Goal: Task Accomplishment & Management: Manage account settings

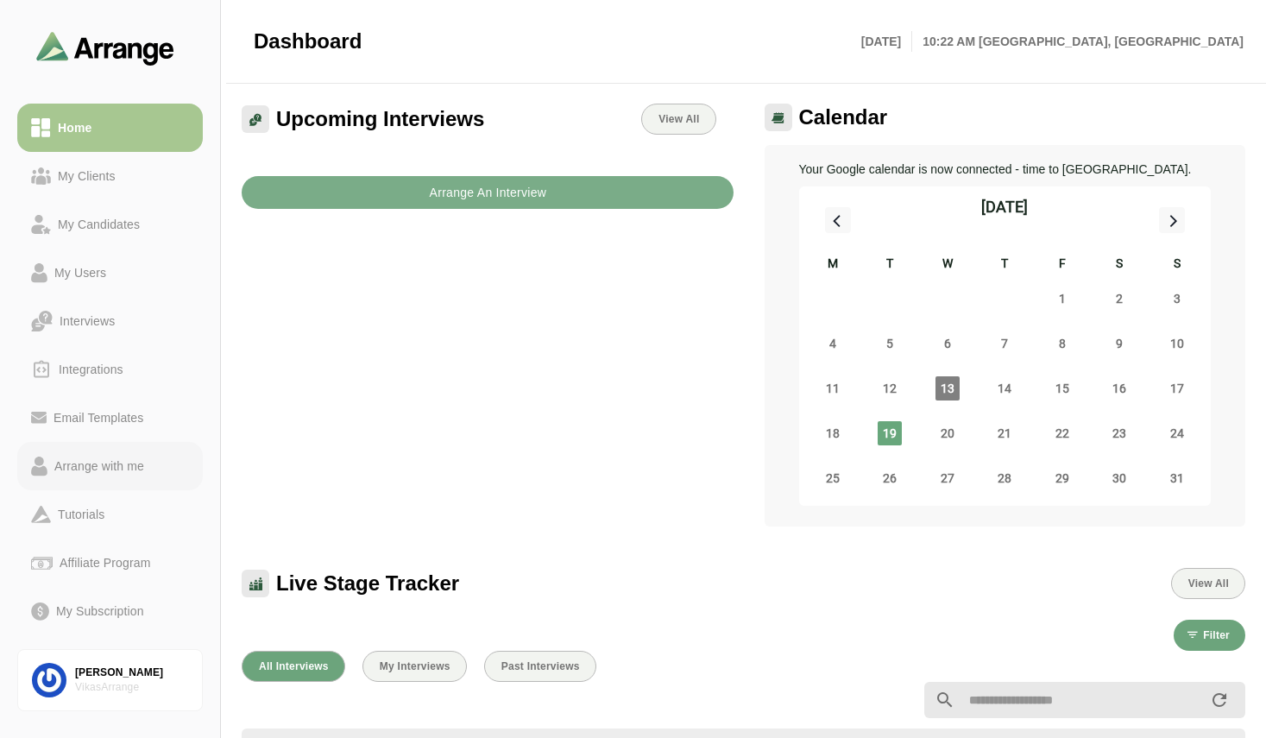
click at [94, 479] on link "Arrange with me" at bounding box center [110, 466] width 186 height 48
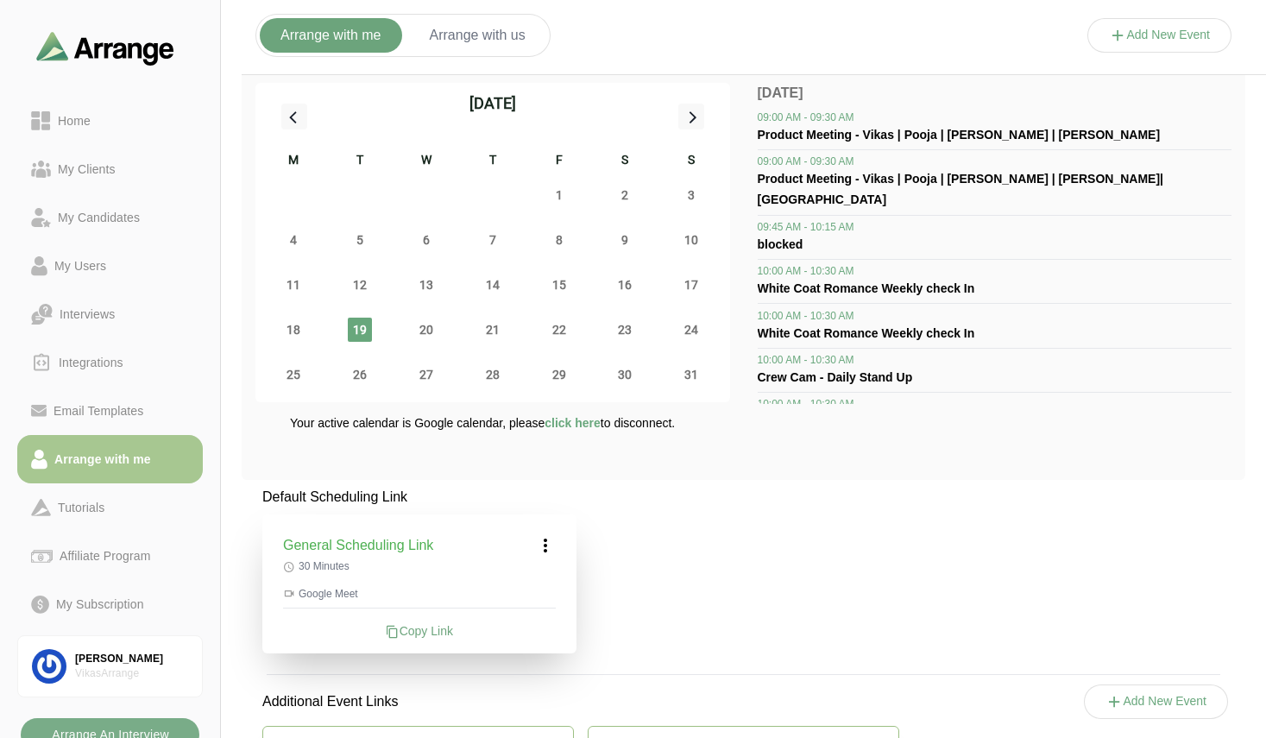
click at [727, 551] on div "Default Scheduling Link General Scheduling Link 30 Minutes Google Meet Copy Lin…" at bounding box center [743, 688] width 1003 height 402
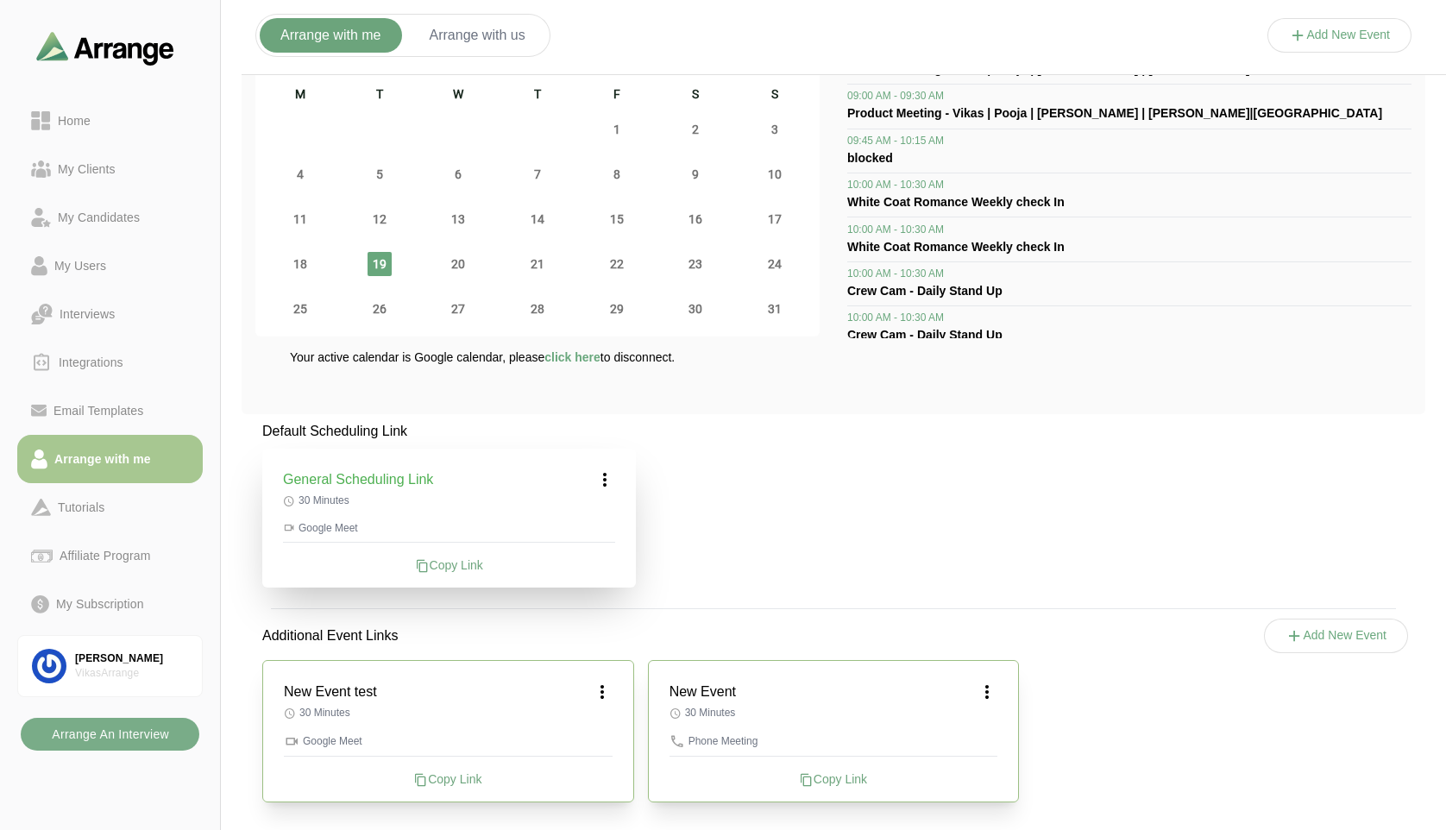
scroll to position [72, 0]
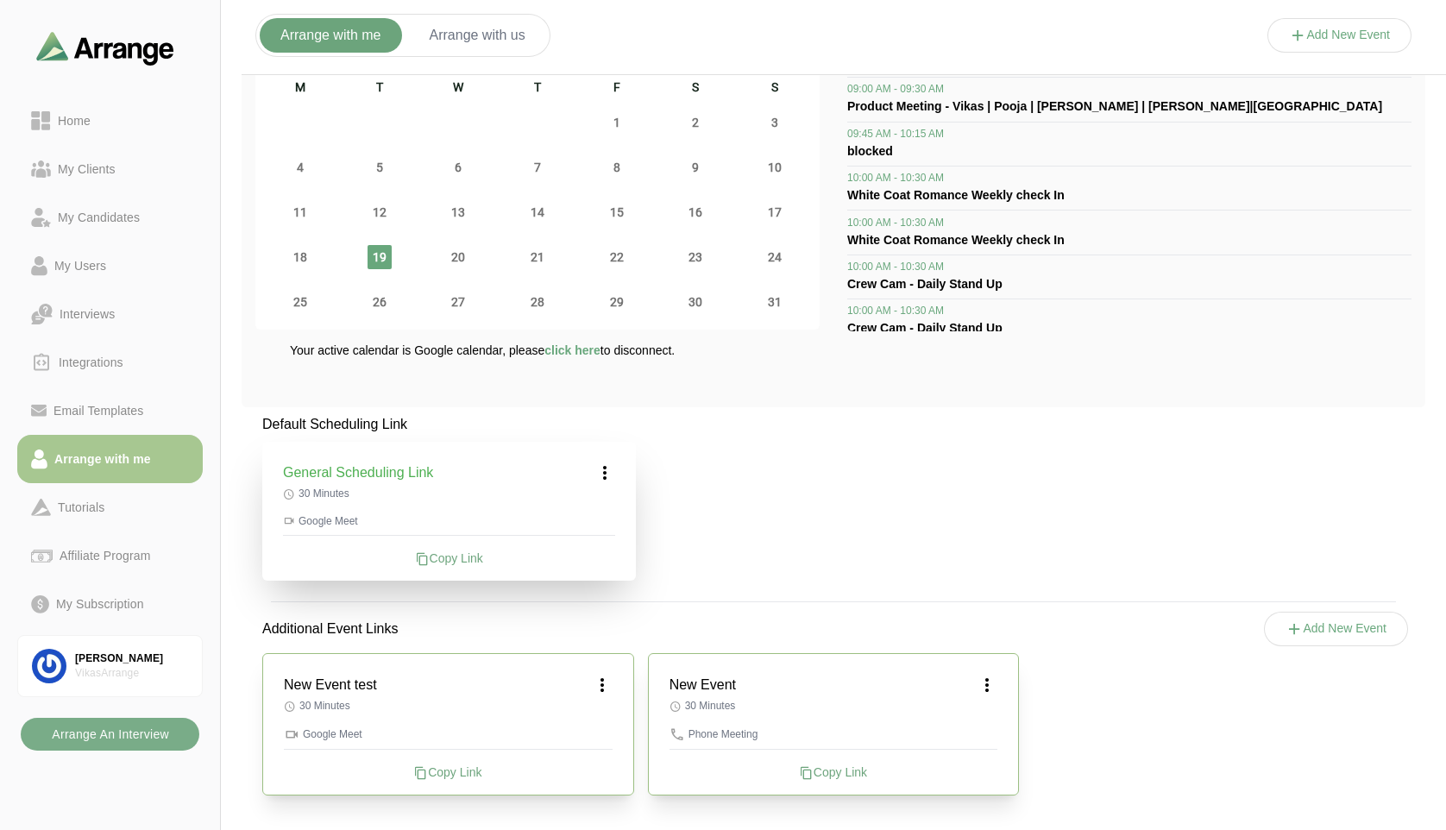
click at [599, 689] on icon at bounding box center [602, 685] width 21 height 21
click at [603, 727] on div "Edit" at bounding box center [585, 733] width 79 height 32
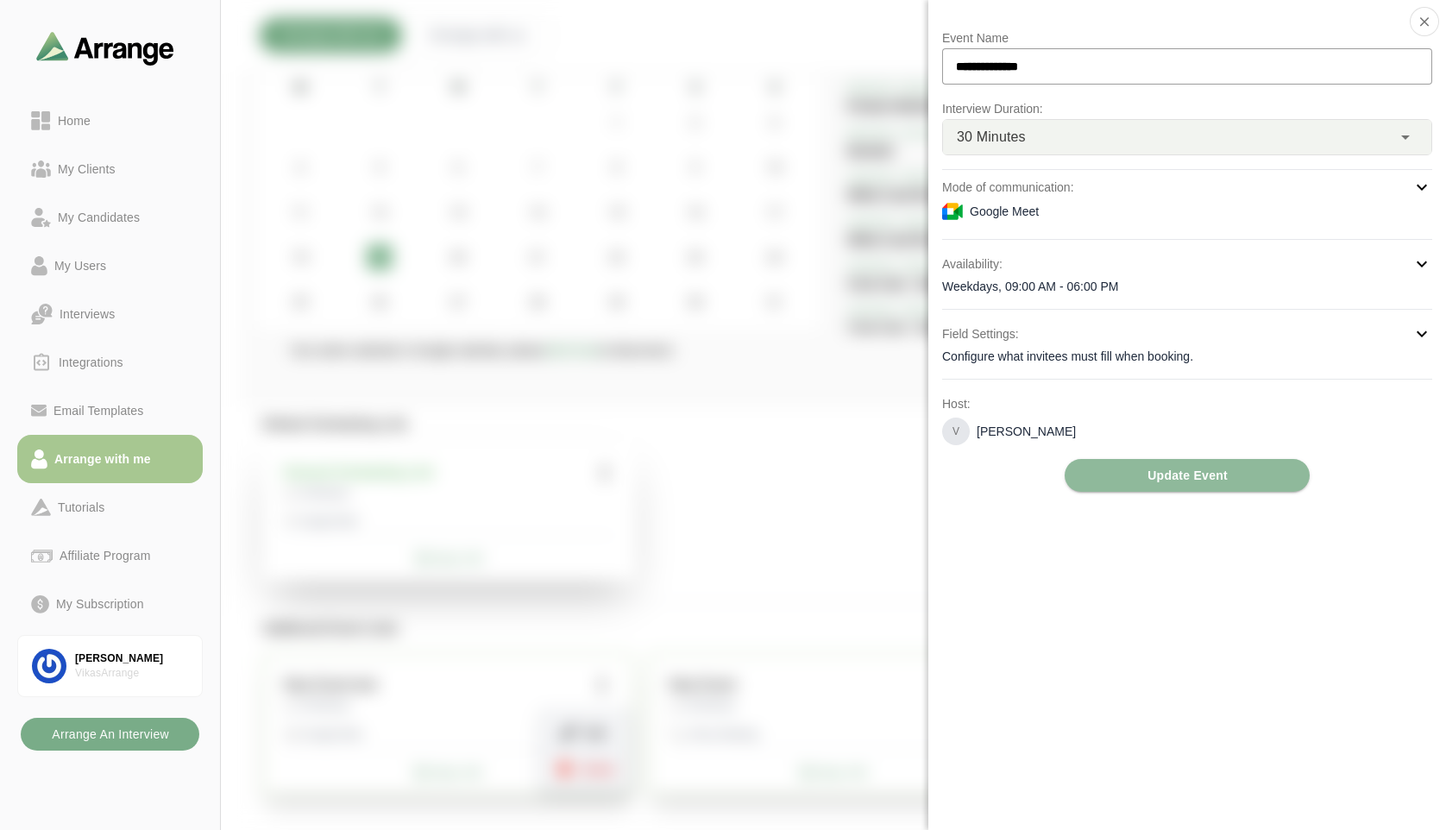
click at [1265, 53] on div at bounding box center [1339, 53] width 145 height 0
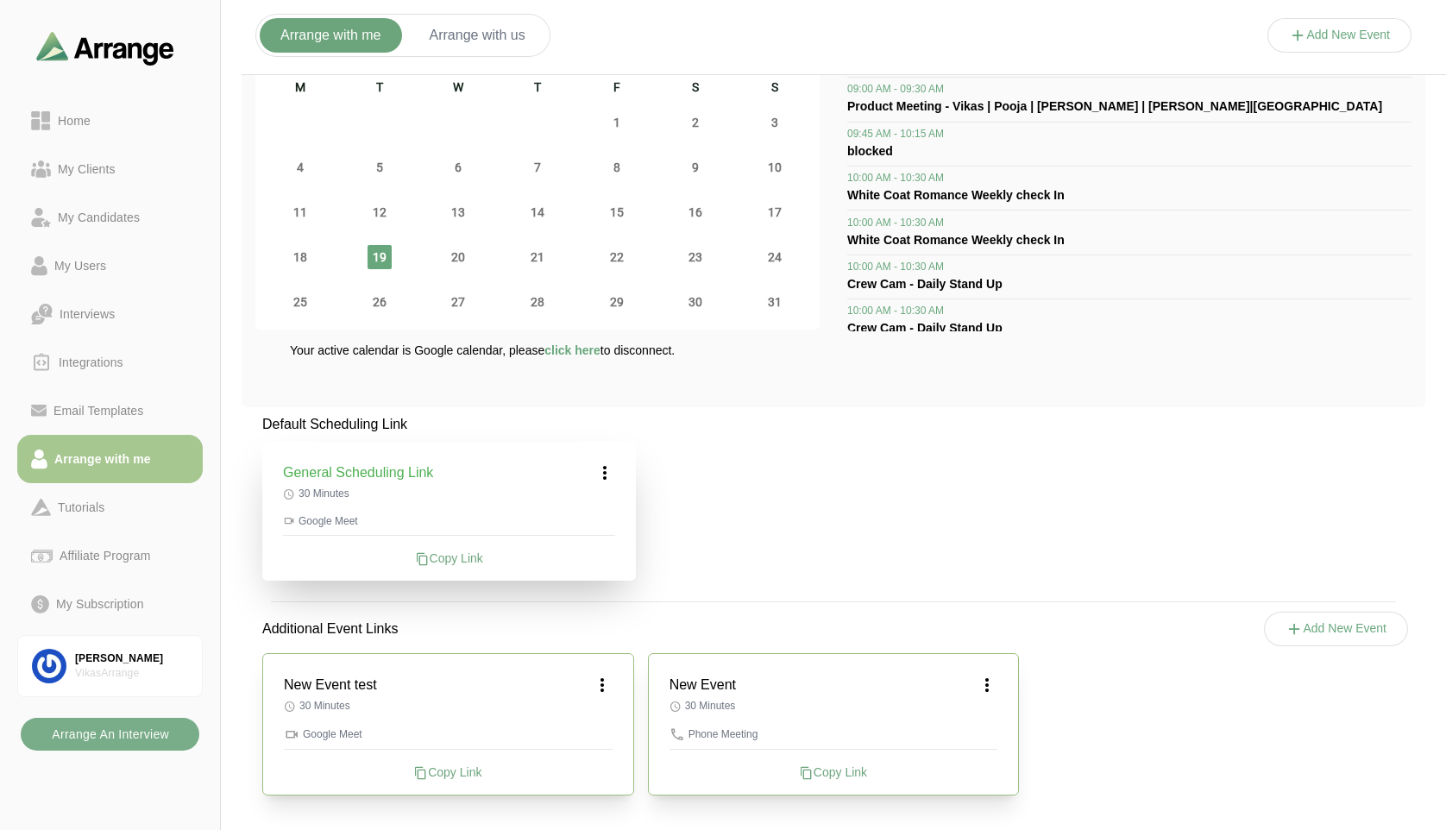
click at [607, 684] on icon at bounding box center [602, 685] width 21 height 21
click at [576, 736] on icon at bounding box center [569, 733] width 18 height 18
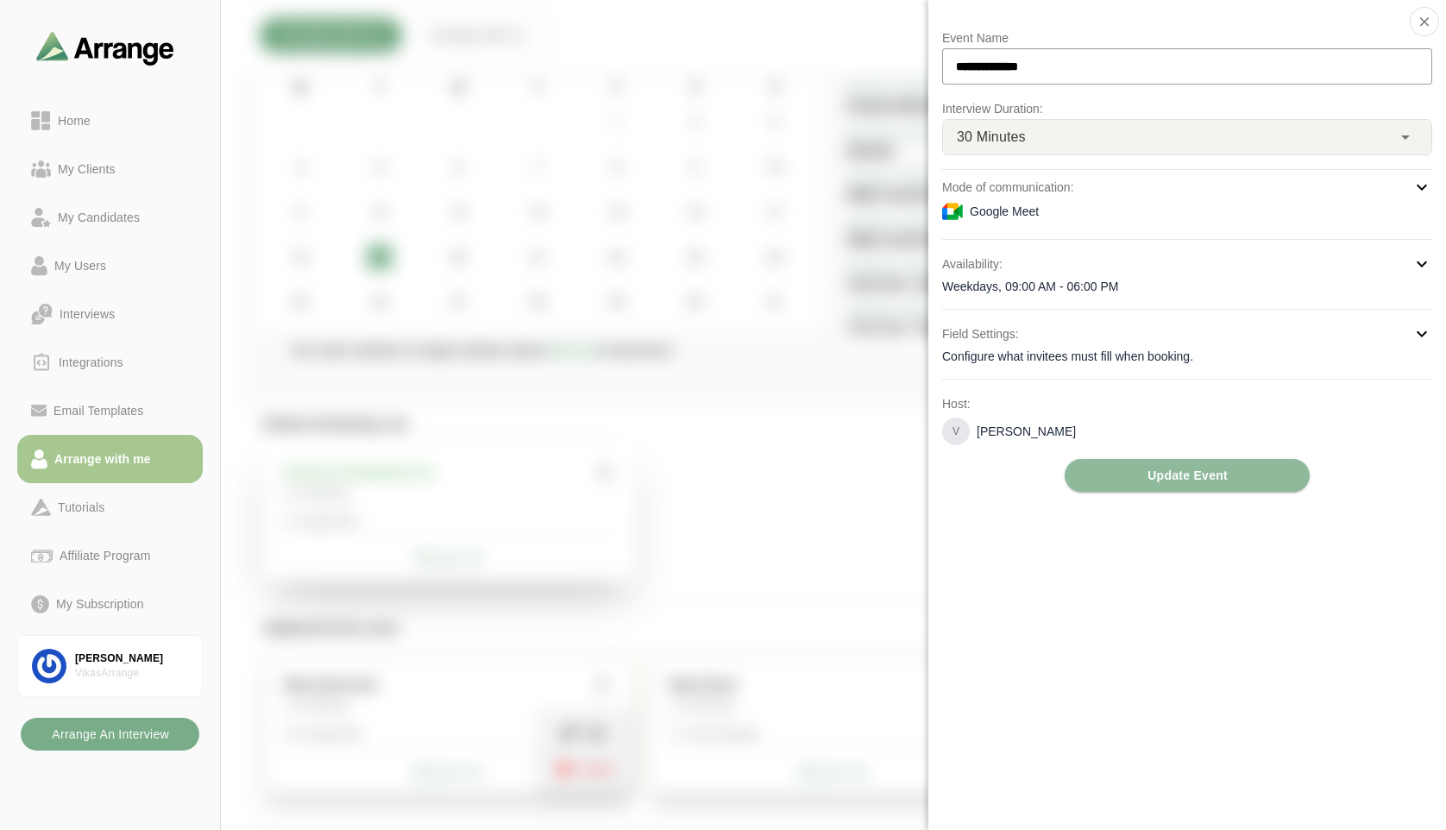
click at [1265, 53] on div at bounding box center [1339, 53] width 145 height 0
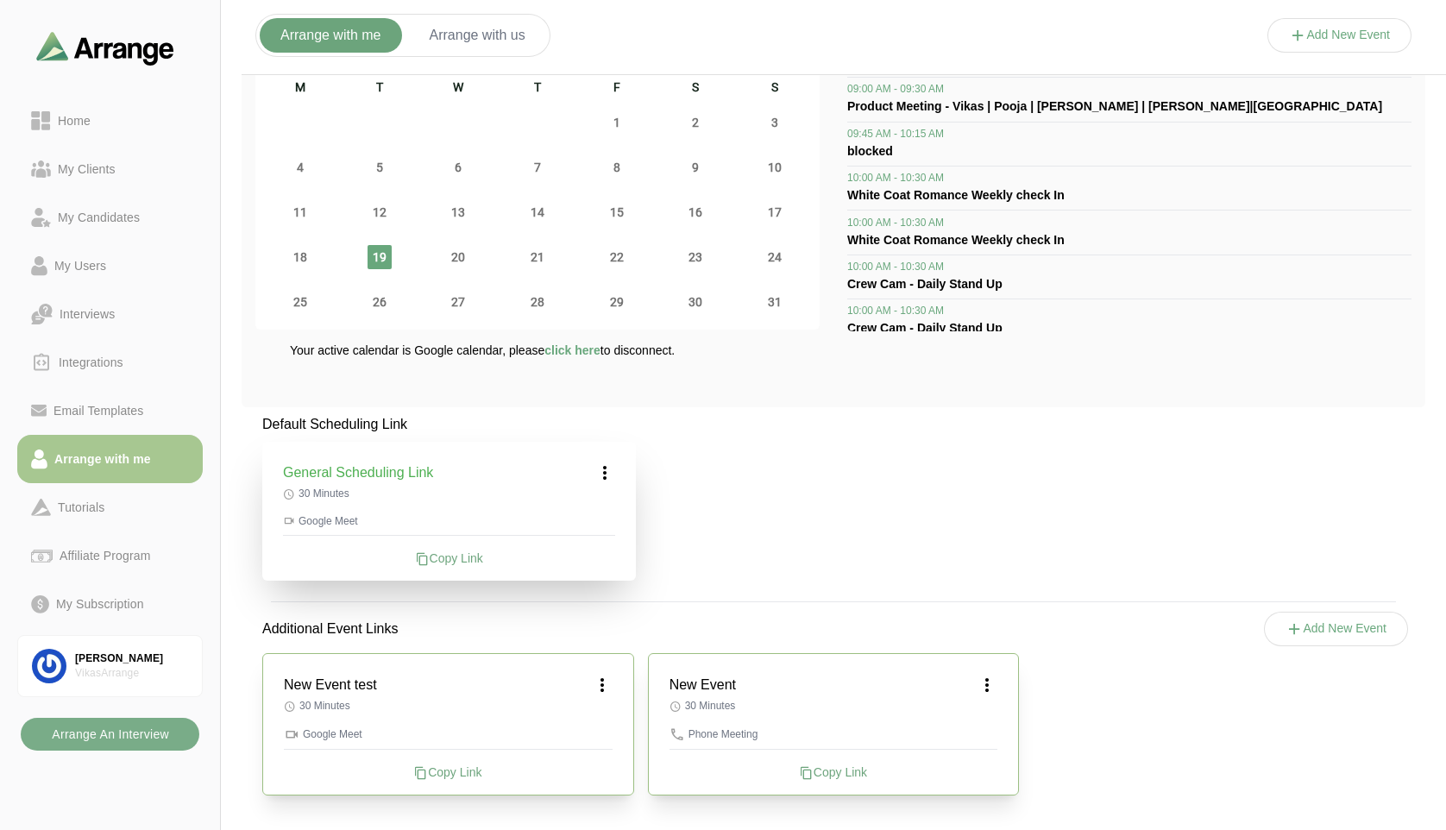
click at [607, 681] on icon at bounding box center [602, 685] width 21 height 21
click at [596, 727] on div "Edit" at bounding box center [585, 733] width 79 height 32
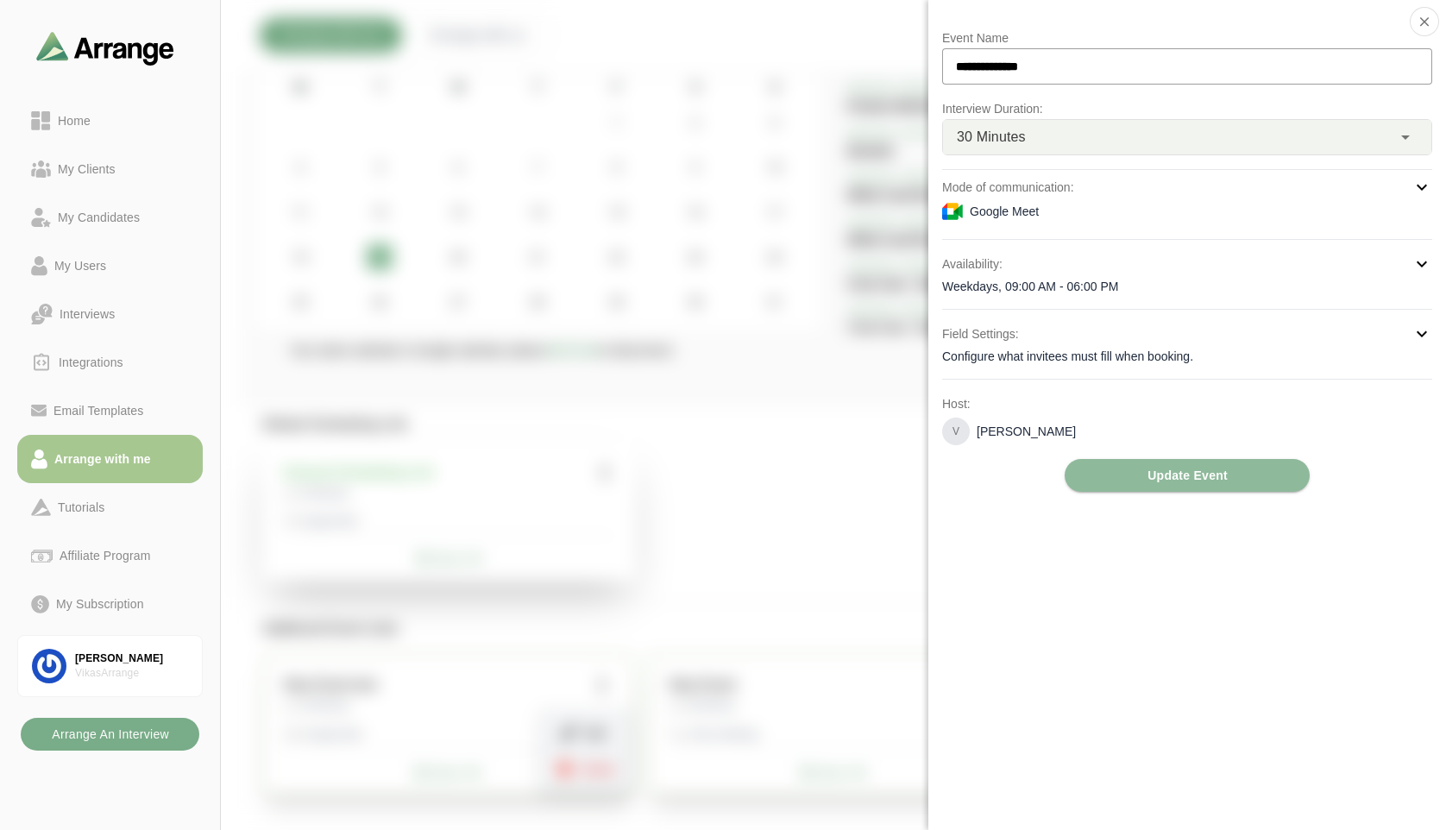
click at [1265, 53] on div at bounding box center [1339, 53] width 145 height 0
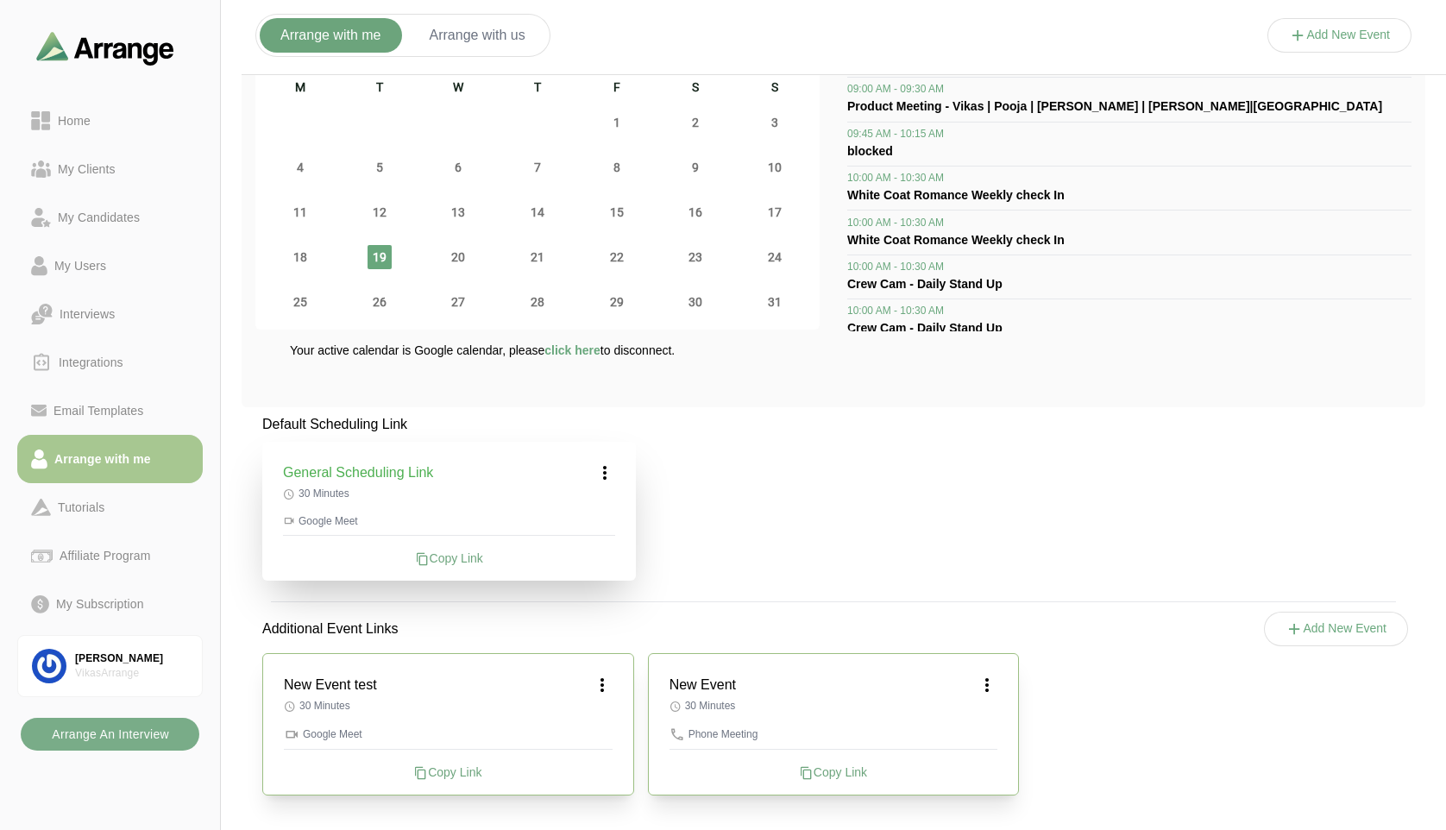
click at [604, 693] on icon at bounding box center [602, 685] width 21 height 21
click at [609, 737] on div "Edit" at bounding box center [585, 733] width 79 height 32
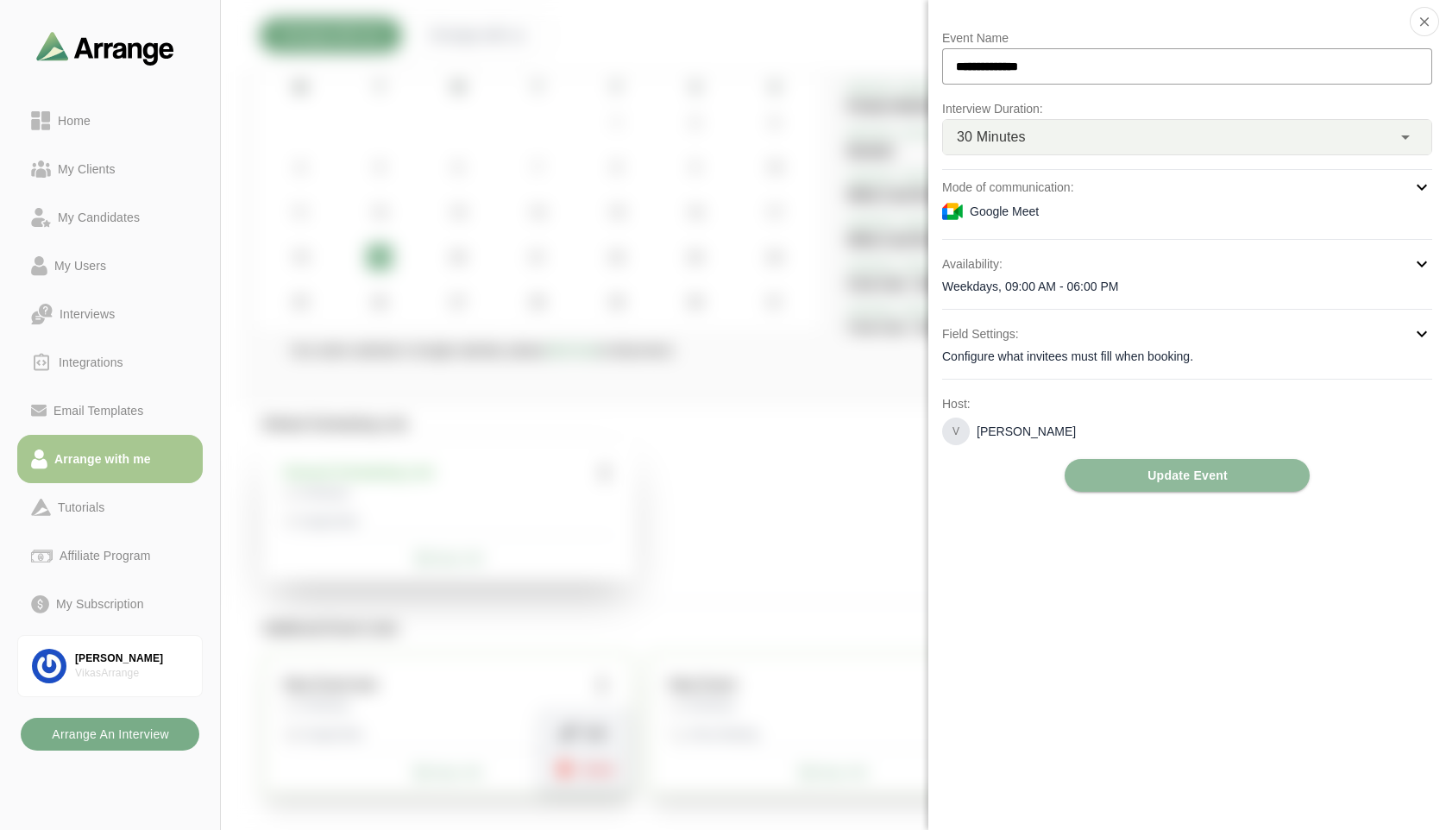
click at [1265, 53] on div at bounding box center [1339, 53] width 145 height 0
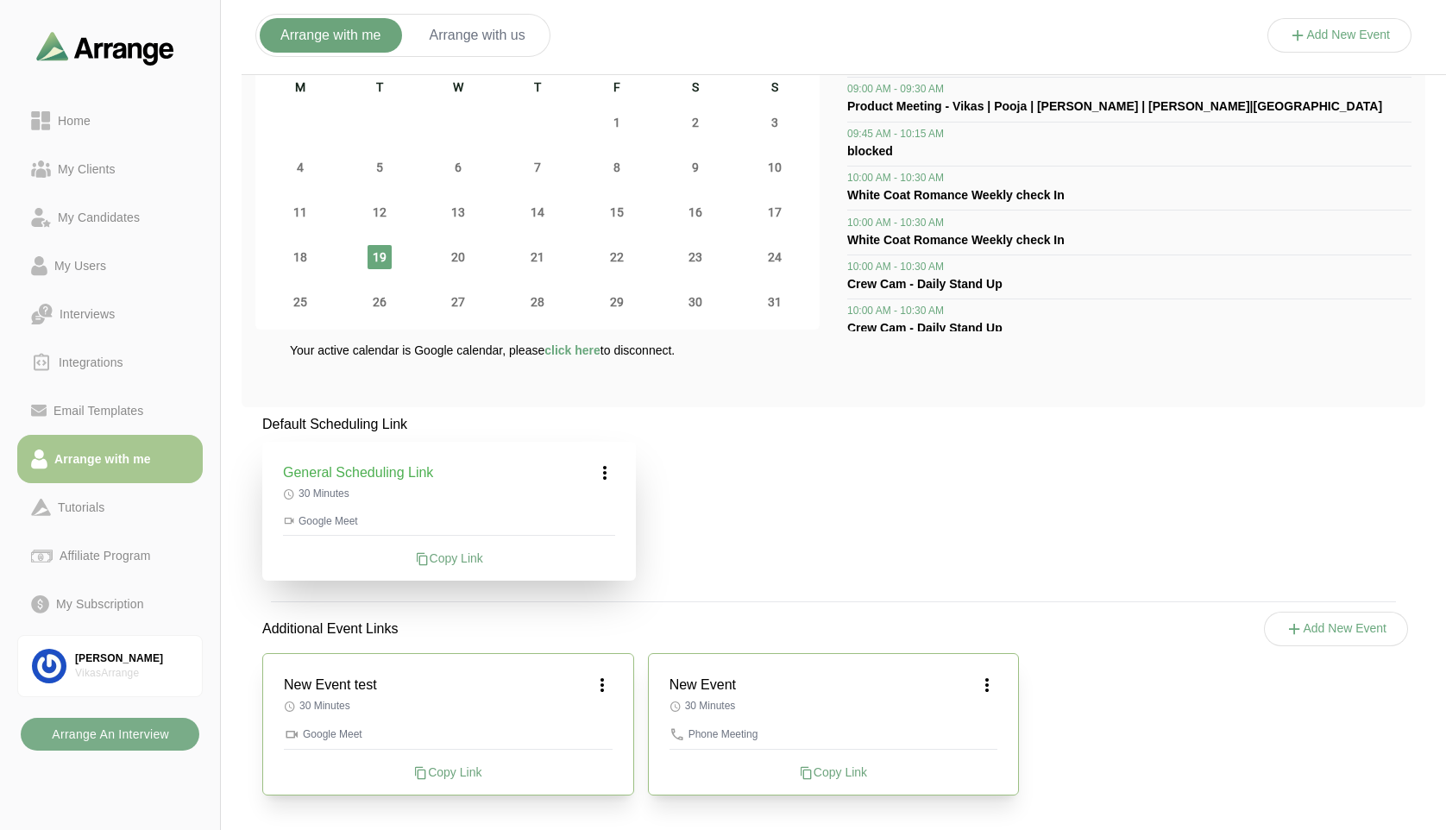
click at [601, 685] on icon at bounding box center [602, 685] width 21 height 21
click at [606, 734] on div "Edit" at bounding box center [585, 733] width 79 height 32
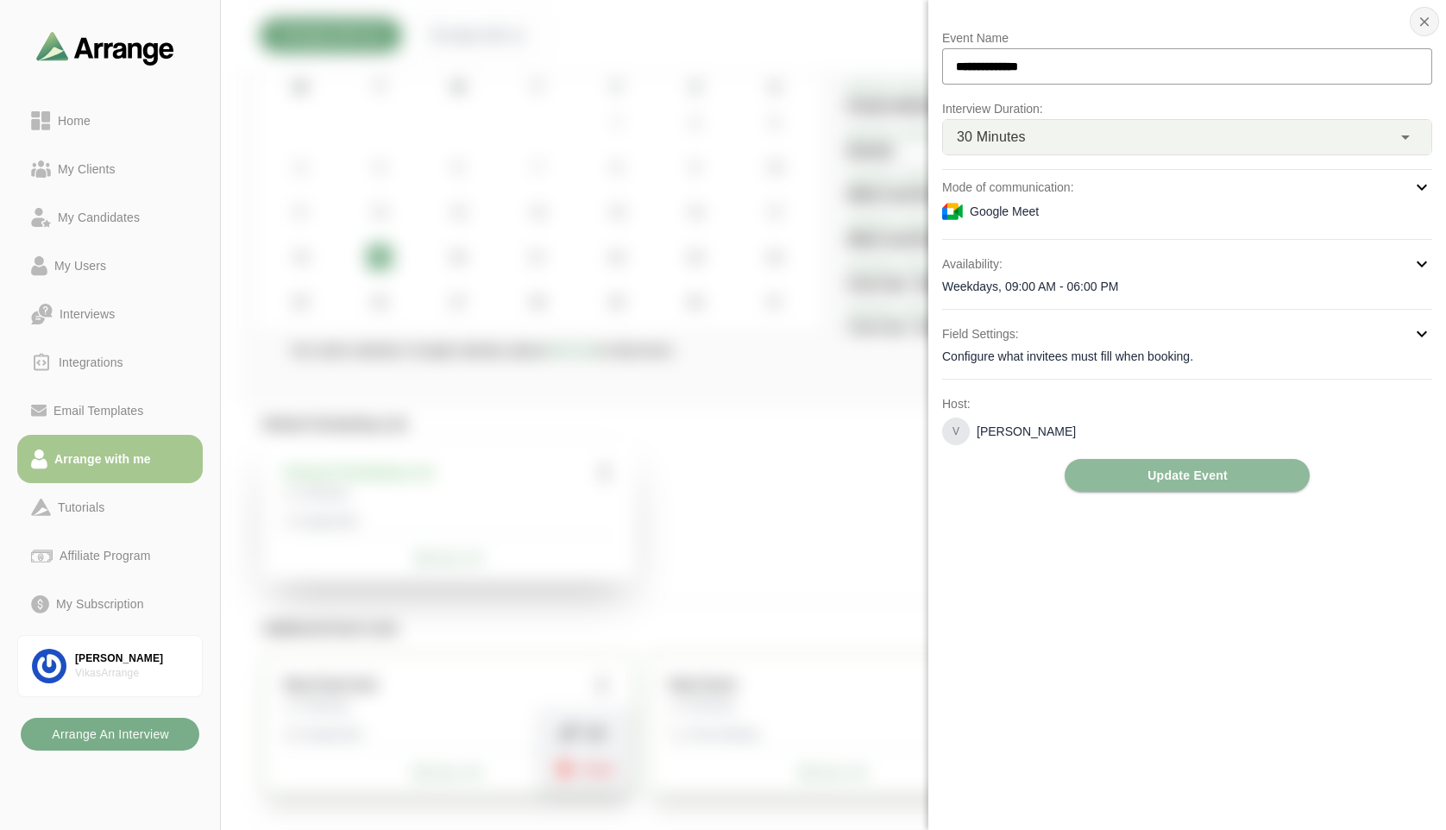
click at [1265, 27] on icon "button" at bounding box center [1425, 22] width 16 height 16
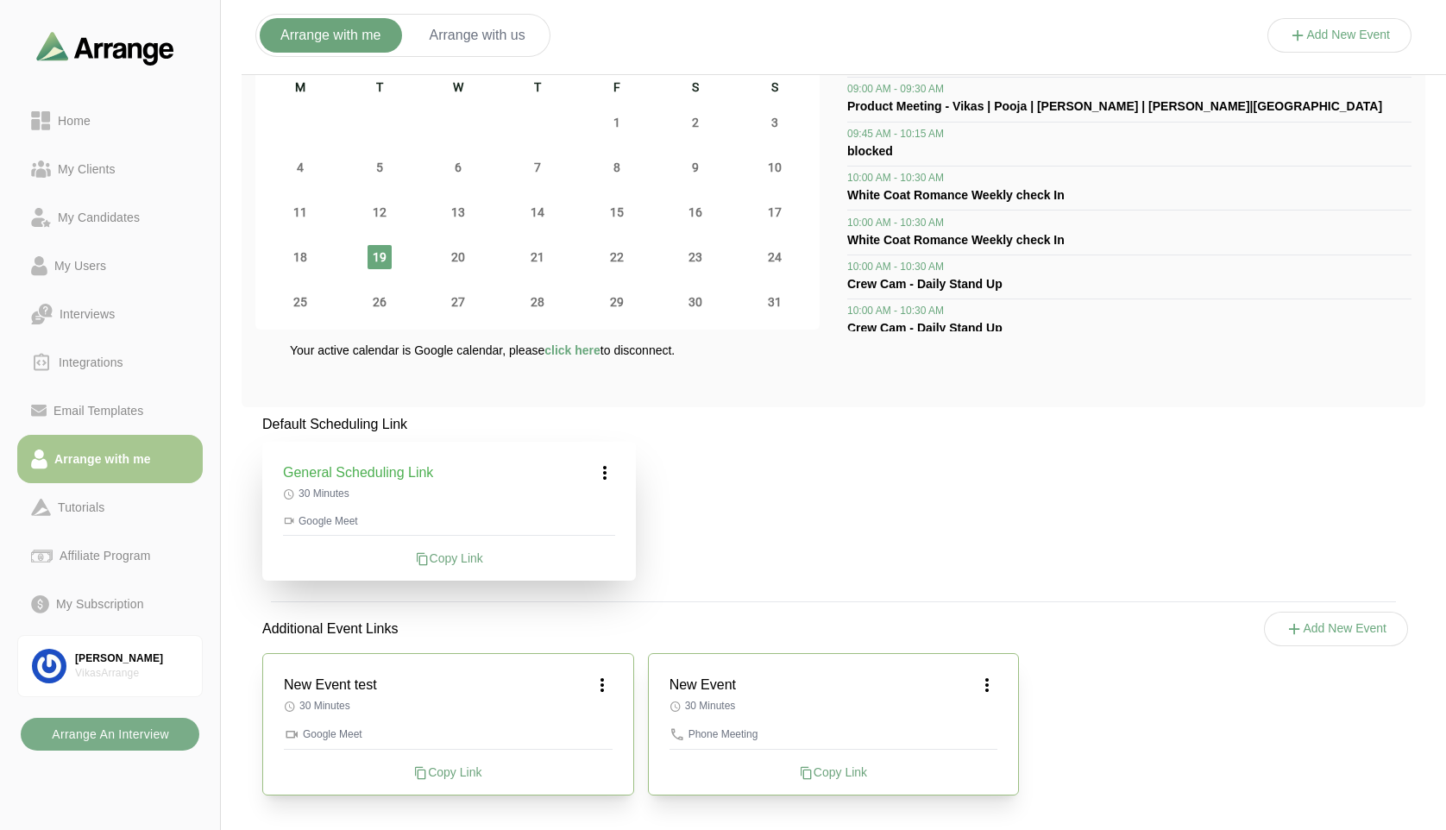
click at [597, 690] on icon at bounding box center [602, 685] width 21 height 21
click at [648, 737] on div "New Event test Edit Delete 30 Minutes Google Meet Copy Link" at bounding box center [834, 724] width 372 height 142
click at [604, 680] on icon at bounding box center [602, 685] width 21 height 21
click at [695, 576] on div "Default Scheduling Link General Scheduling Link 30 Minutes Google Meet Copy Lin…" at bounding box center [834, 615] width 1184 height 402
click at [600, 683] on icon at bounding box center [602, 685] width 21 height 21
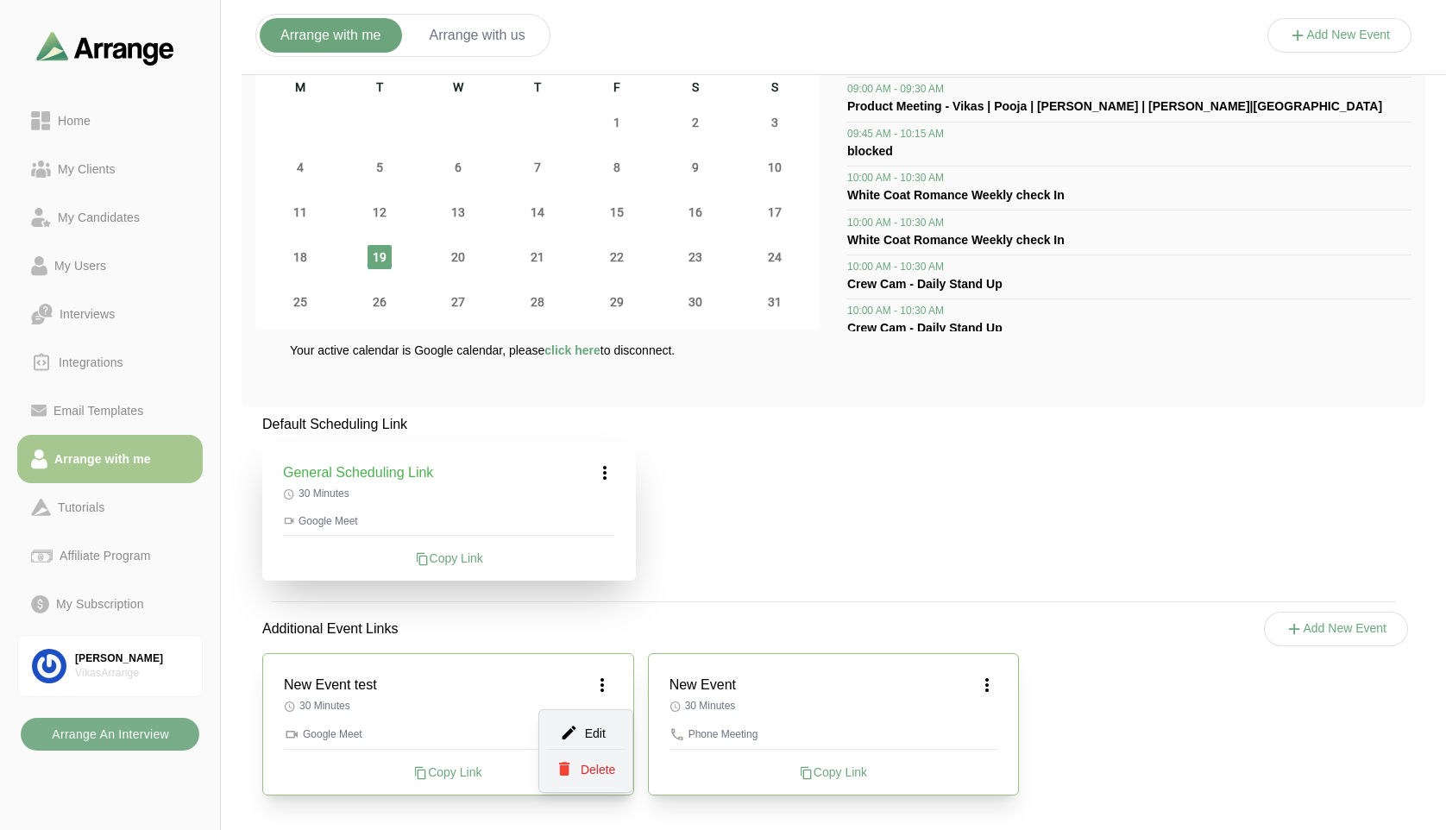
click at [678, 456] on div "Default Scheduling Link General Scheduling Link 30 Minutes Google Meet Copy Lin…" at bounding box center [834, 615] width 1184 height 402
click at [603, 690] on icon at bounding box center [602, 685] width 21 height 21
click at [807, 592] on div "Default Scheduling Link General Scheduling Link 30 Minutes Google Meet Copy Lin…" at bounding box center [834, 615] width 1184 height 402
